Goal: Navigation & Orientation: Find specific page/section

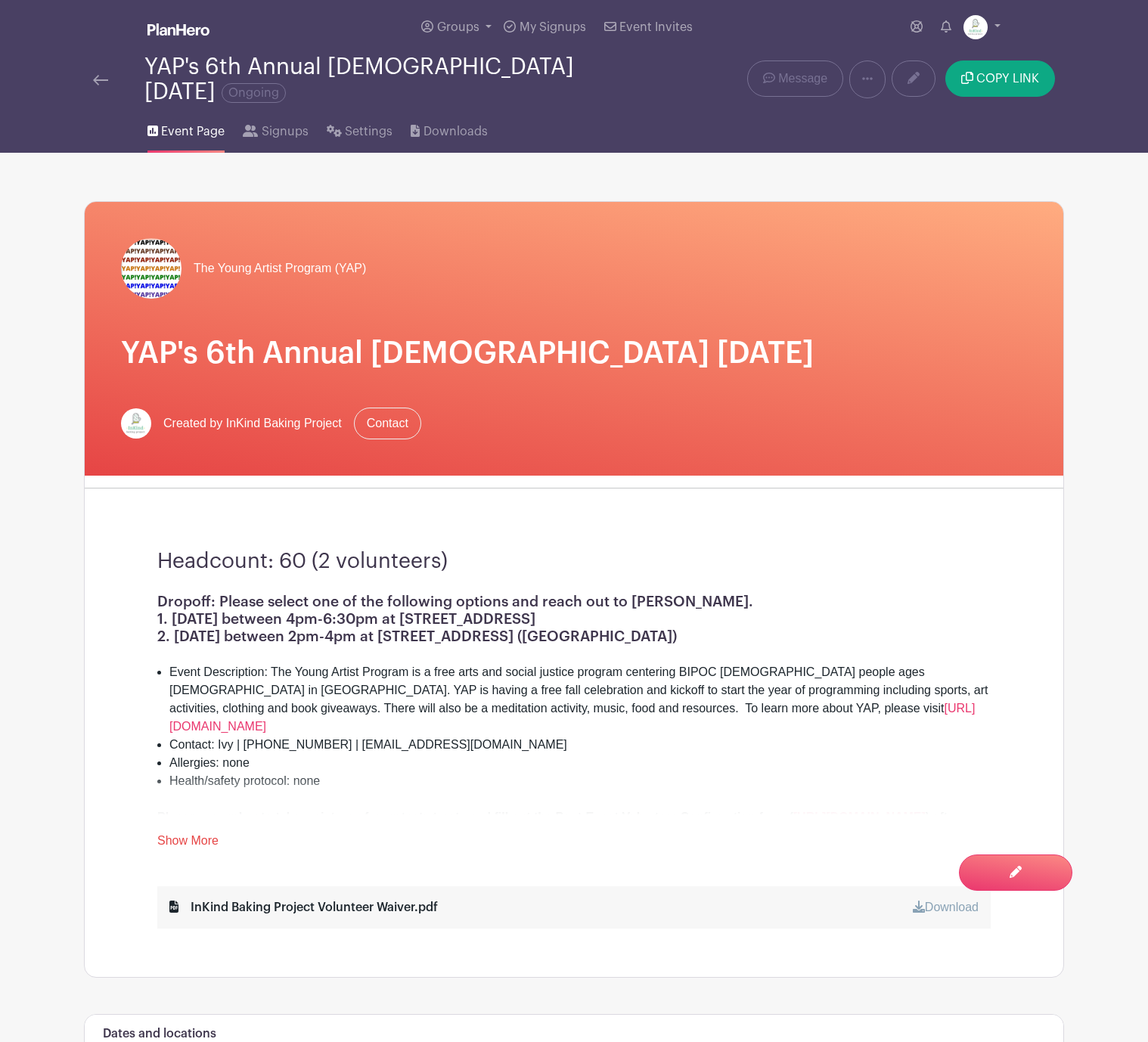
click at [96, 75] on img at bounding box center [100, 80] width 15 height 11
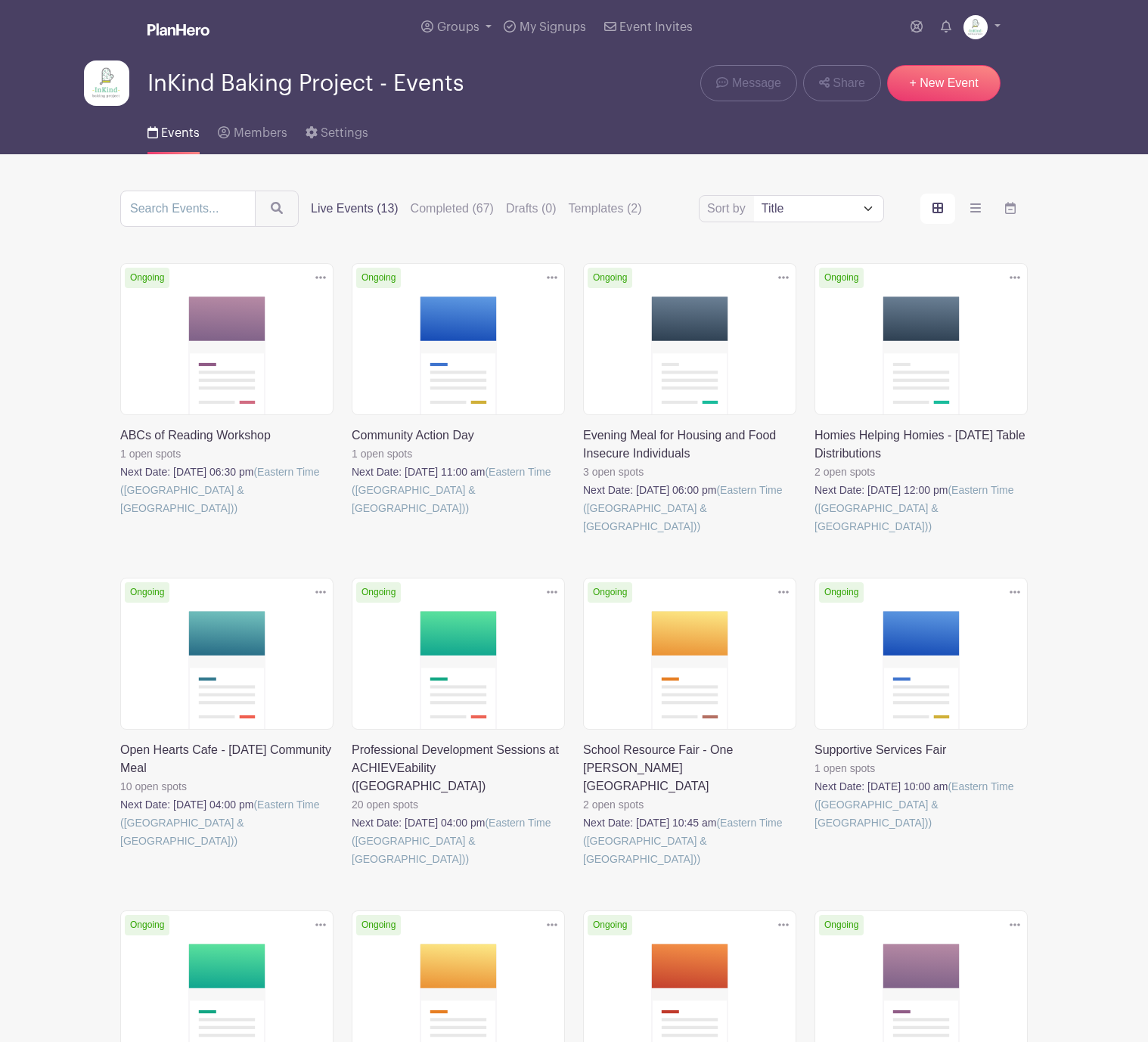
click at [815, 832] on link at bounding box center [815, 832] width 0 height 0
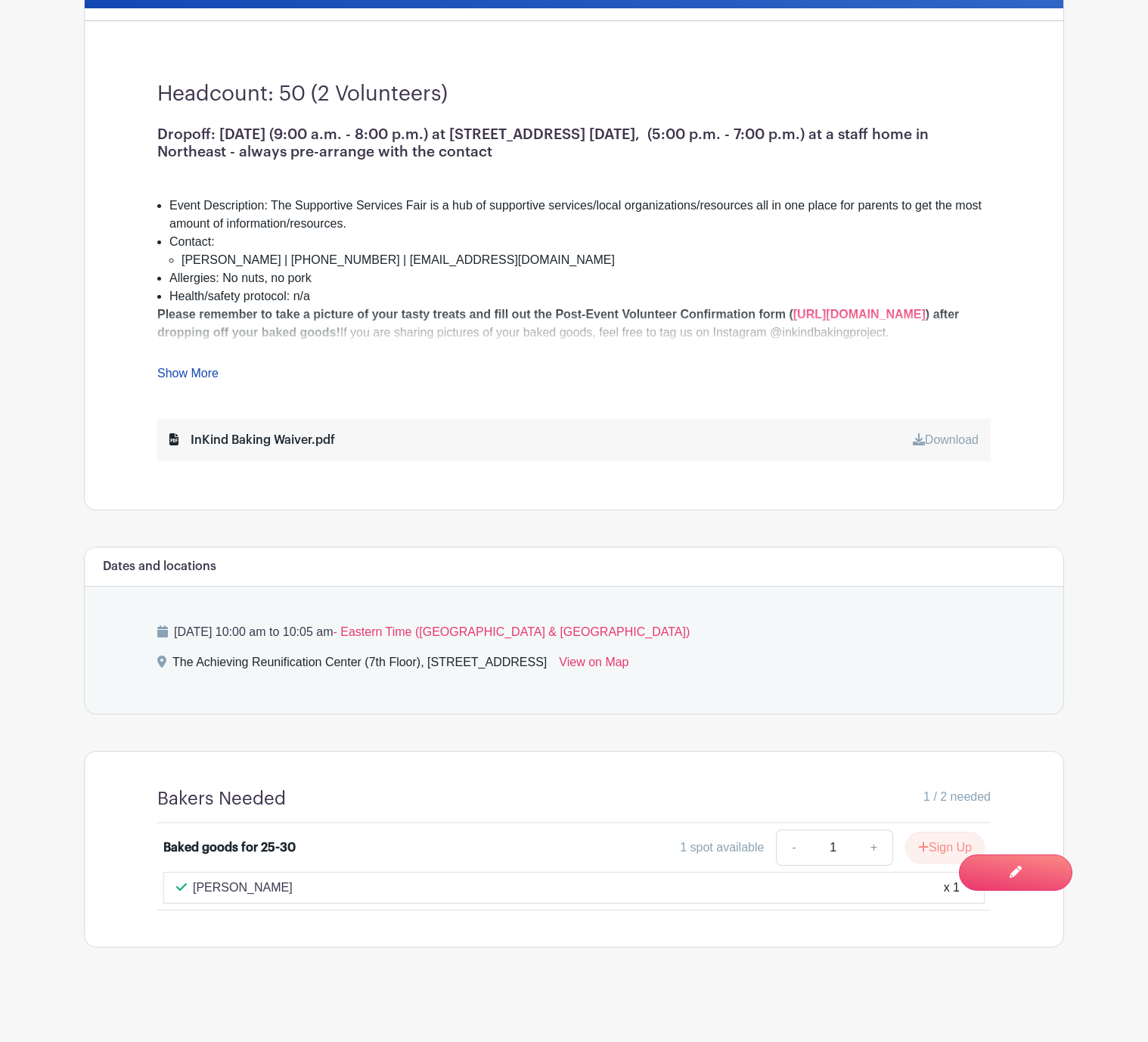
scroll to position [4, 0]
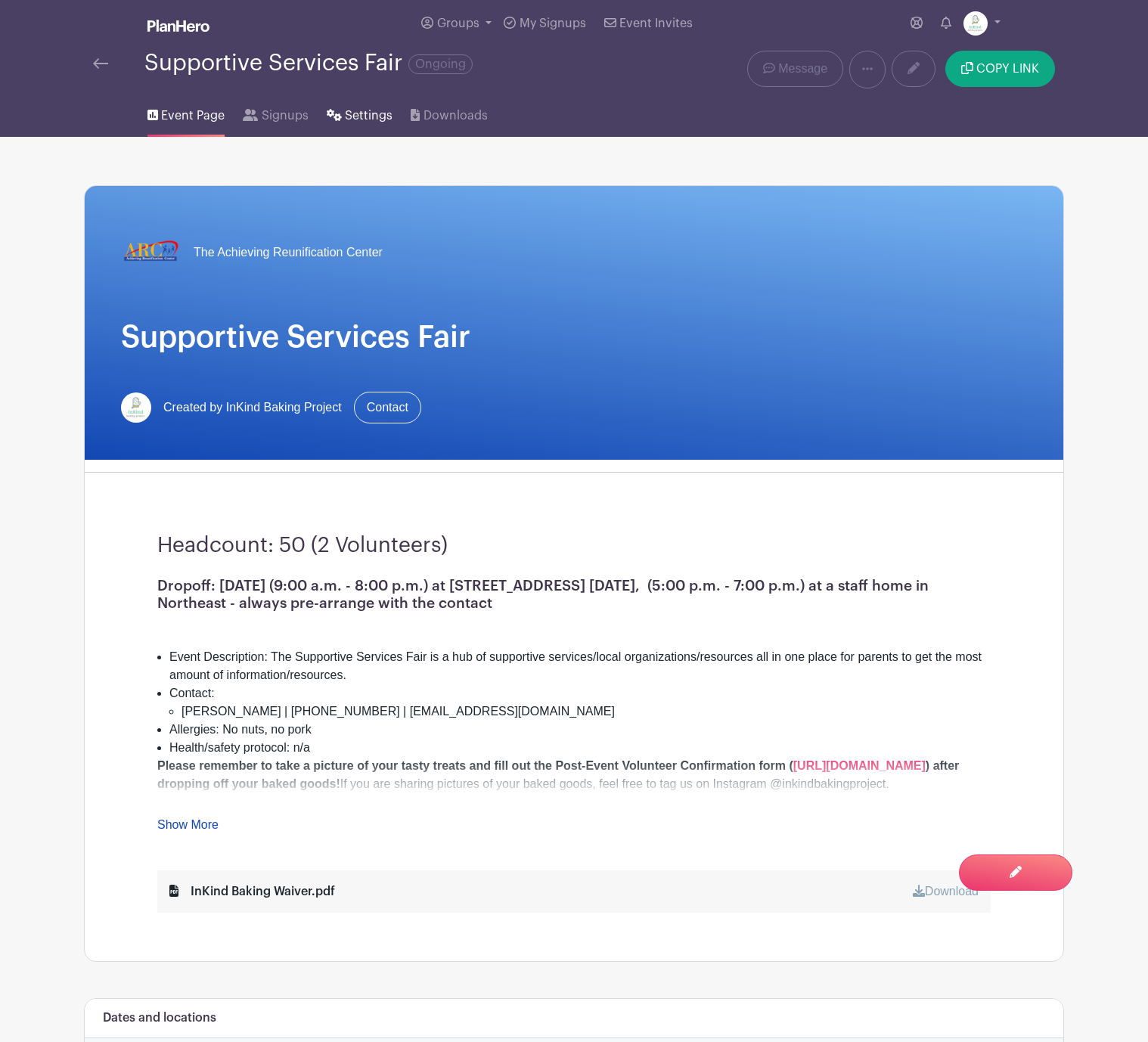
click at [372, 115] on span "Settings" at bounding box center [368, 115] width 47 height 18
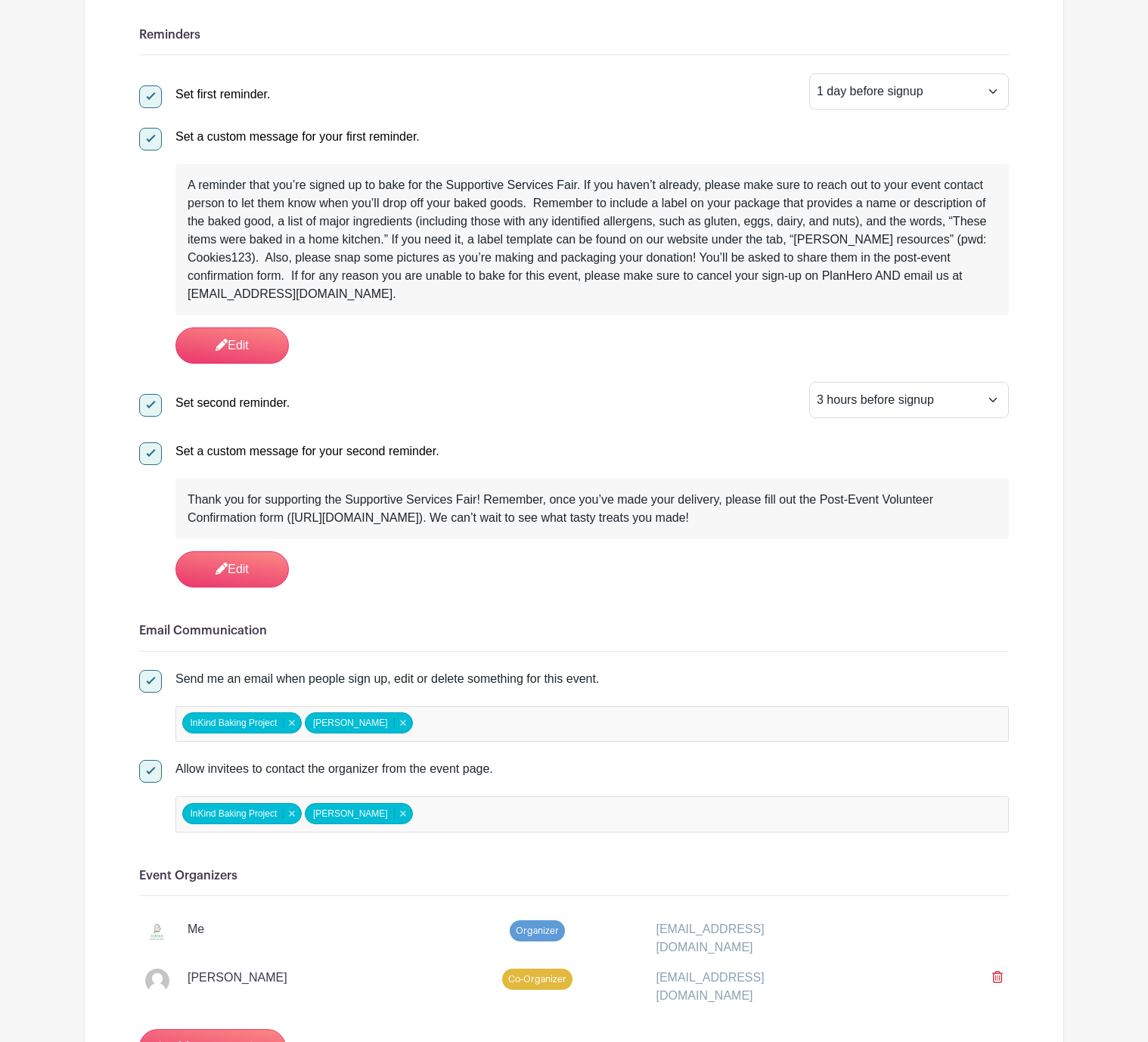
scroll to position [191, 0]
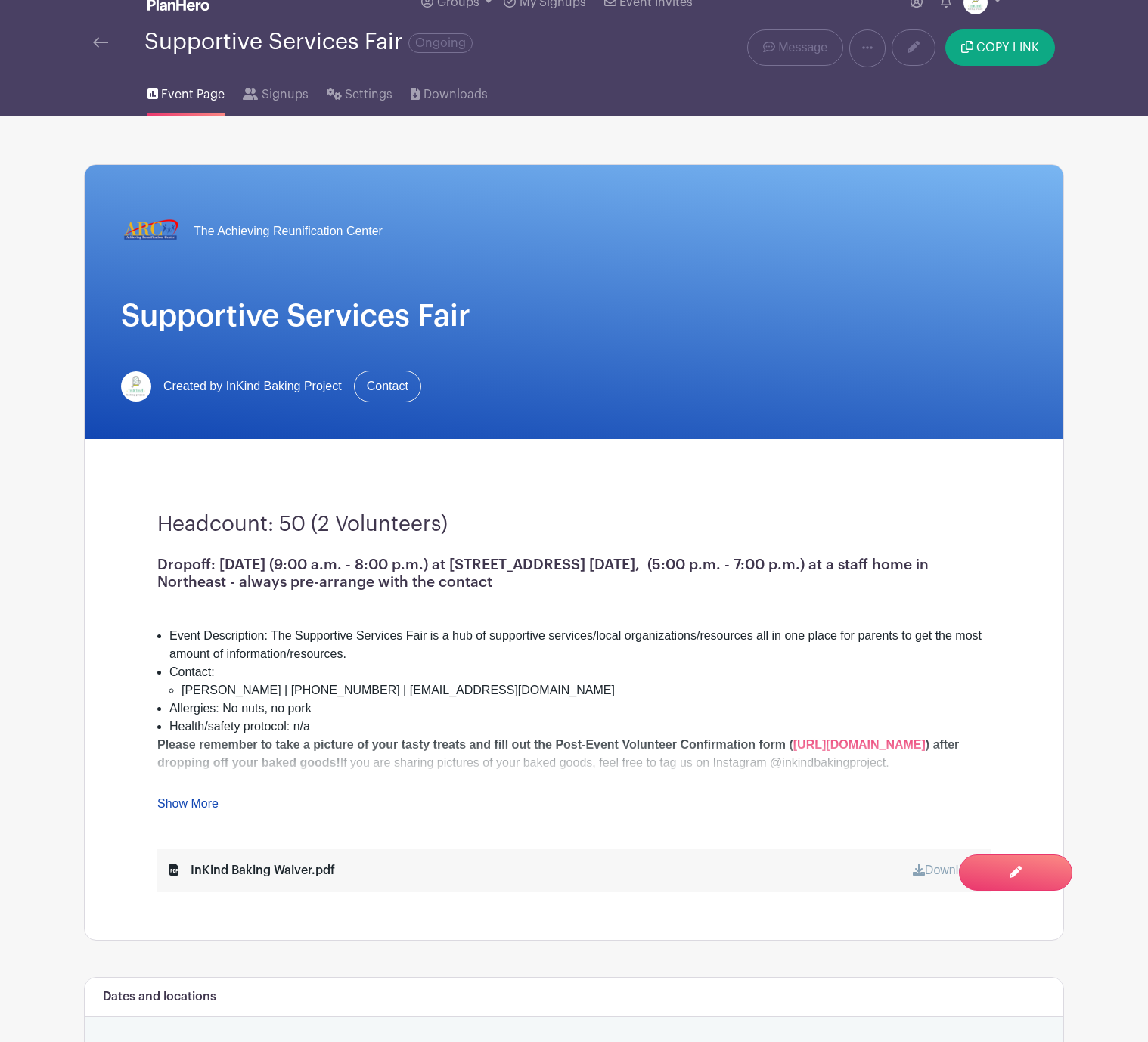
scroll to position [4, 0]
